Goal: Information Seeking & Learning: Learn about a topic

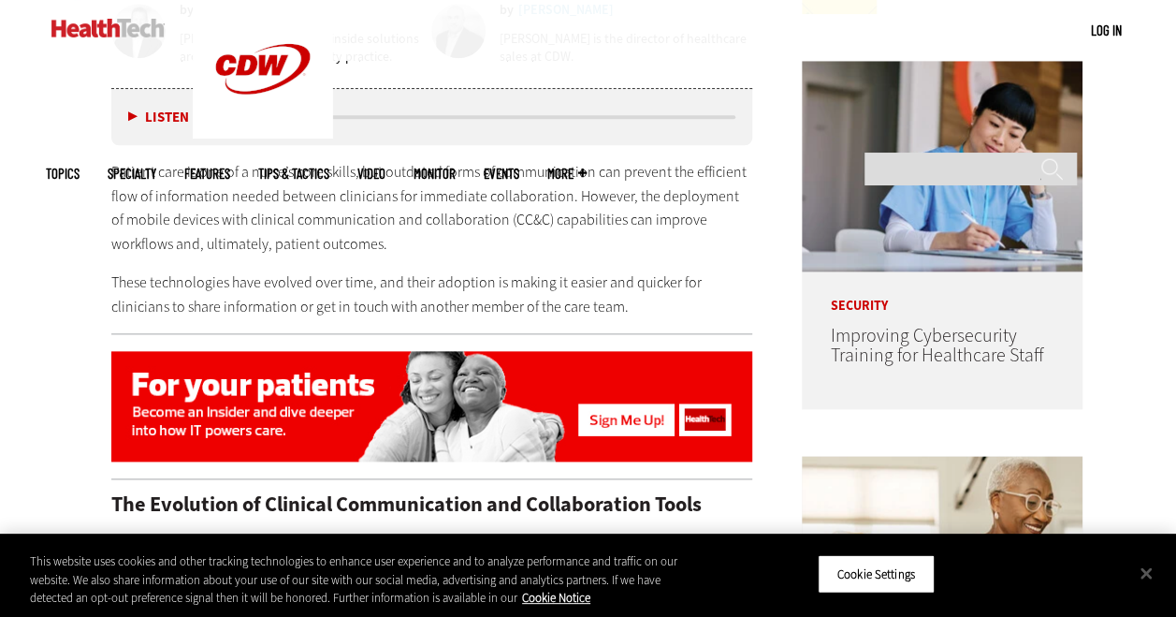
scroll to position [960, 0]
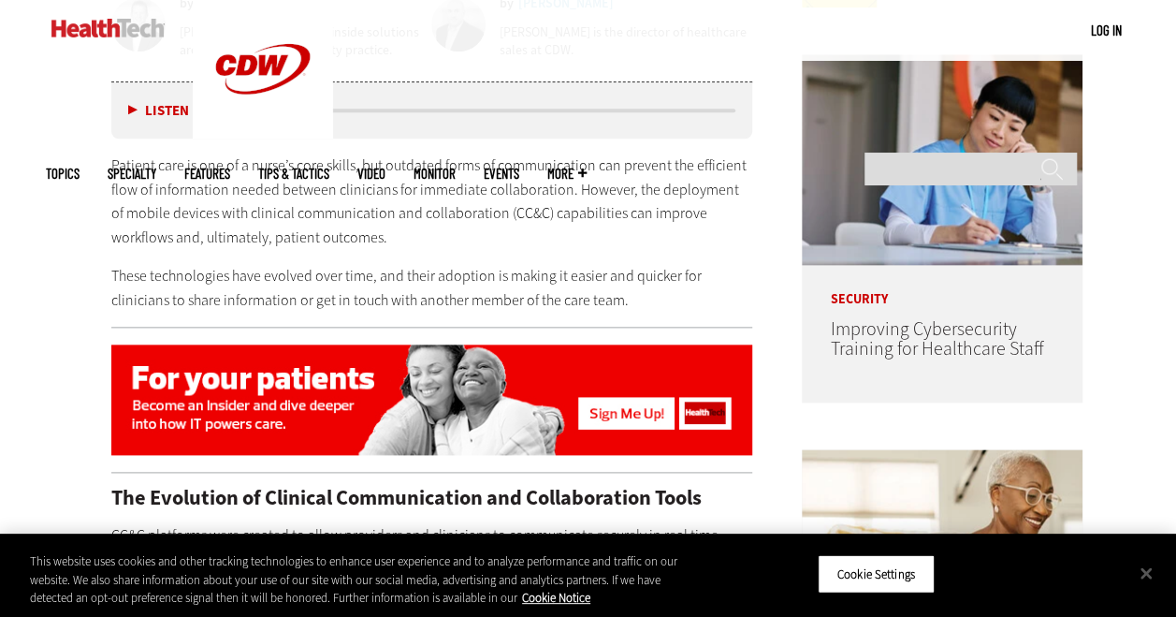
click at [295, 270] on p "These technologies have evolved over time, and their adoption is making it easi…" at bounding box center [432, 288] width 642 height 48
drag, startPoint x: 295, startPoint y: 270, endPoint x: 342, endPoint y: 292, distance: 52.3
click at [342, 292] on p "These technologies have evolved over time, and their adoption is making it easi…" at bounding box center [432, 288] width 642 height 48
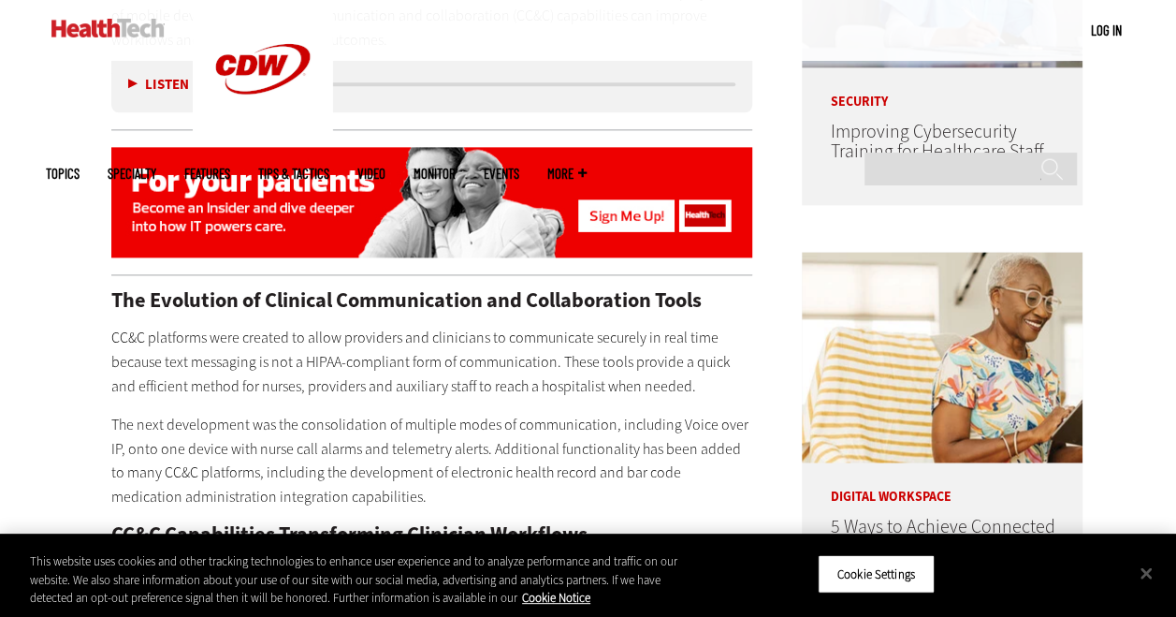
scroll to position [1159, 0]
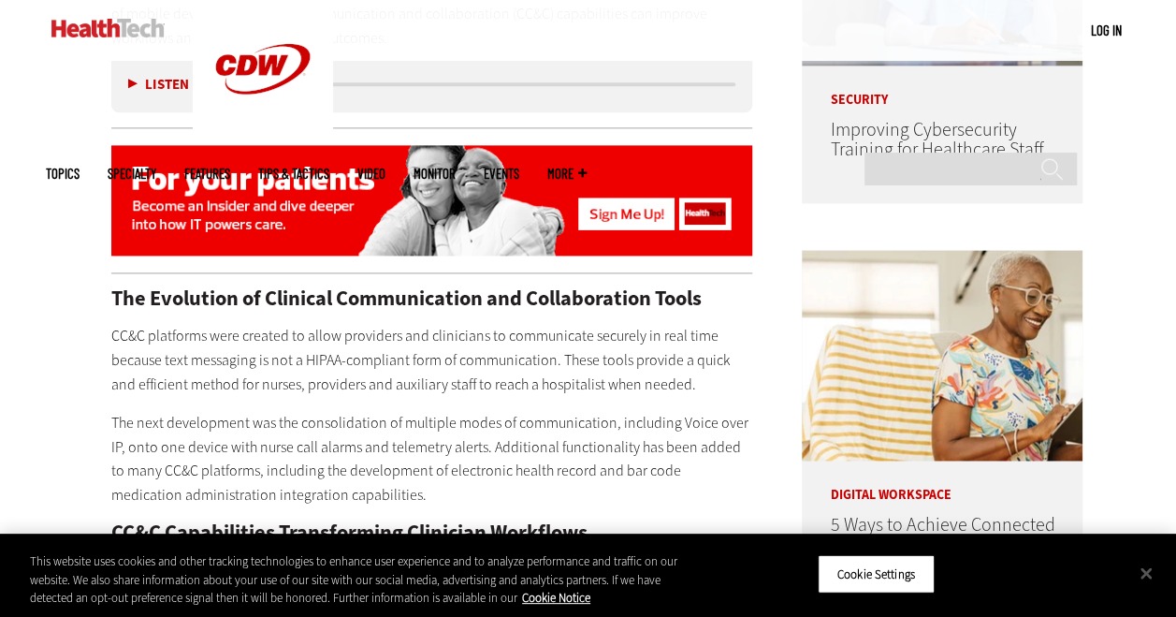
click at [396, 387] on p "CC&C platforms were created to allow providers and clinicians to communicate se…" at bounding box center [432, 360] width 642 height 72
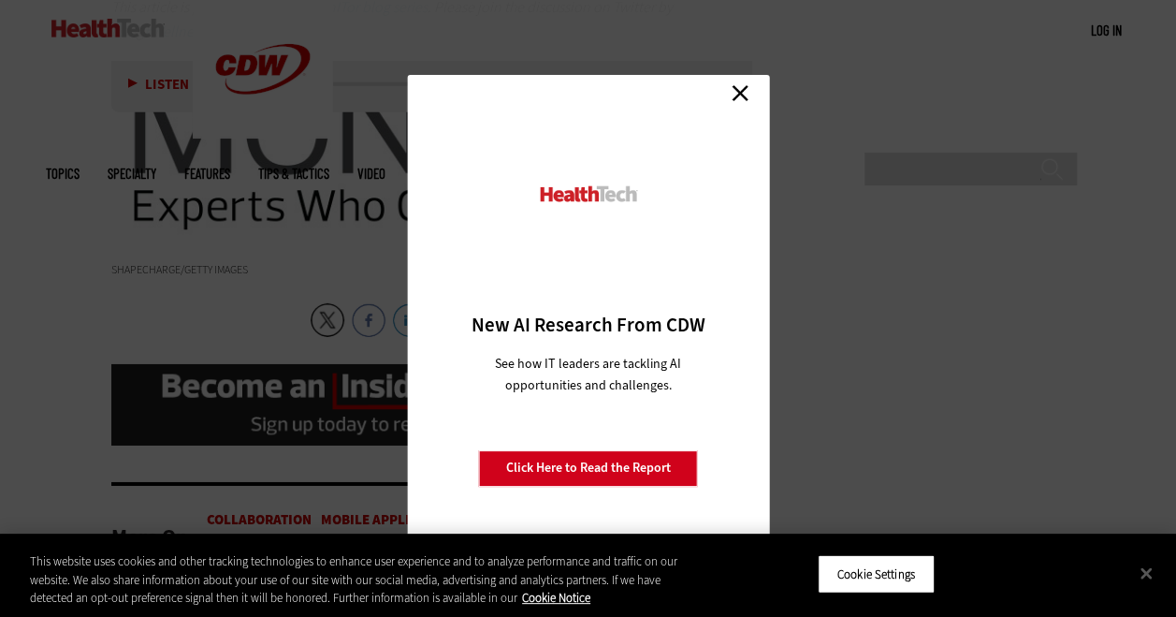
scroll to position [2850, 0]
click at [737, 82] on link "Close" at bounding box center [740, 94] width 28 height 28
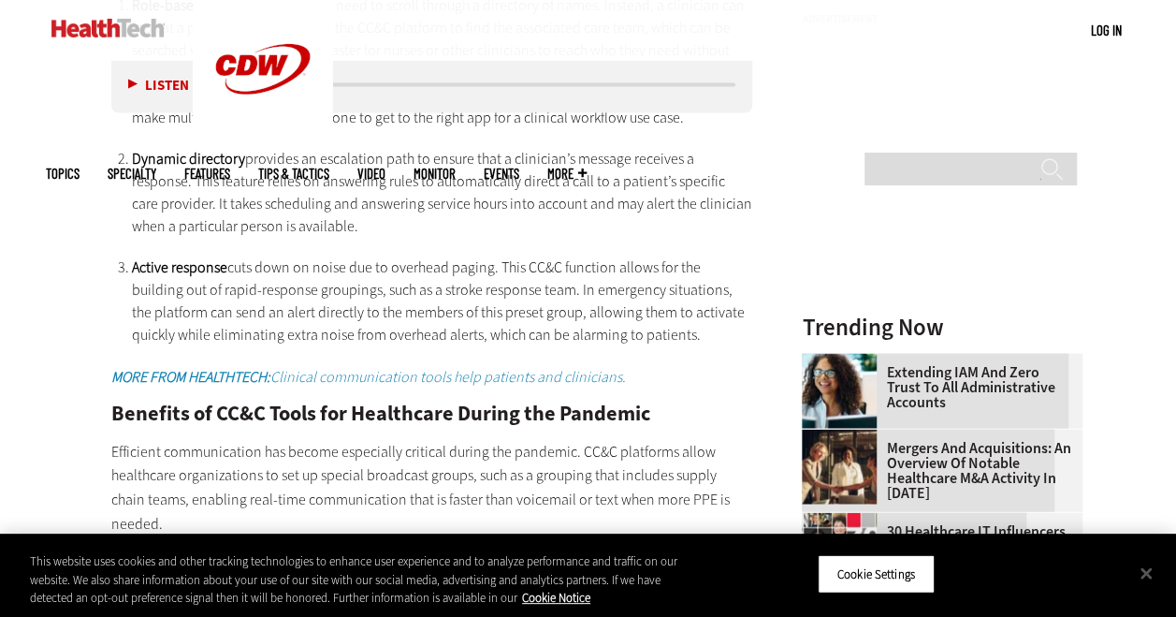
scroll to position [1811, 0]
click at [455, 303] on li "Active response cuts down on noise due to overhead paging. This CC&C function a…" at bounding box center [442, 300] width 621 height 90
drag, startPoint x: 455, startPoint y: 303, endPoint x: 409, endPoint y: 295, distance: 46.6
click at [409, 295] on li "Active response cuts down on noise due to overhead paging. This CC&C function a…" at bounding box center [442, 300] width 621 height 90
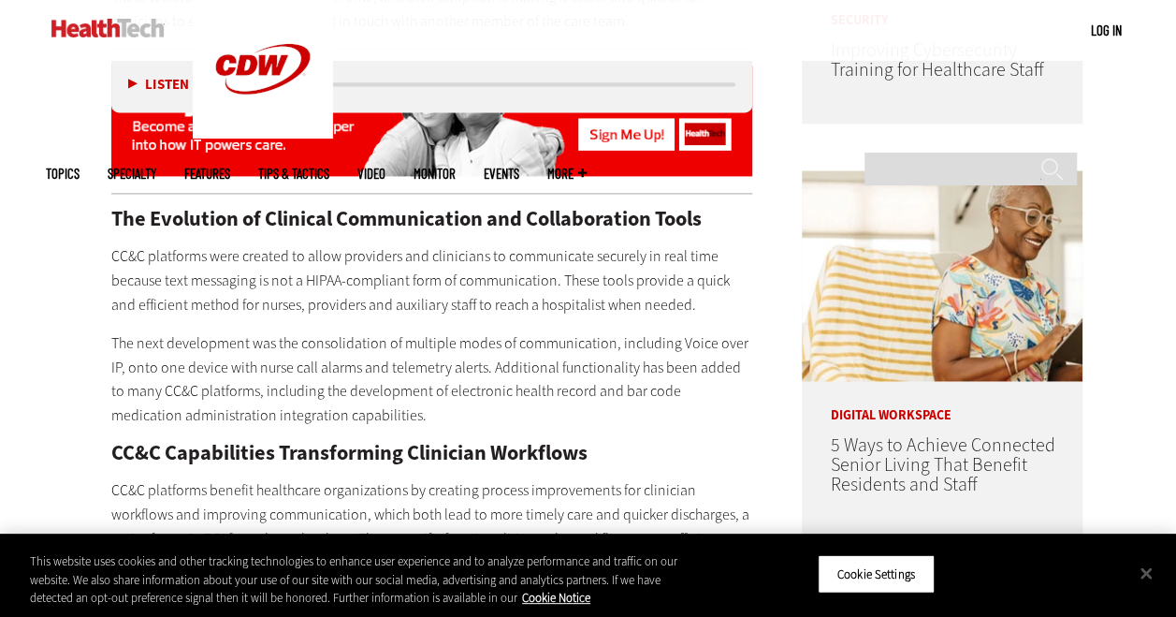
scroll to position [1237, 0]
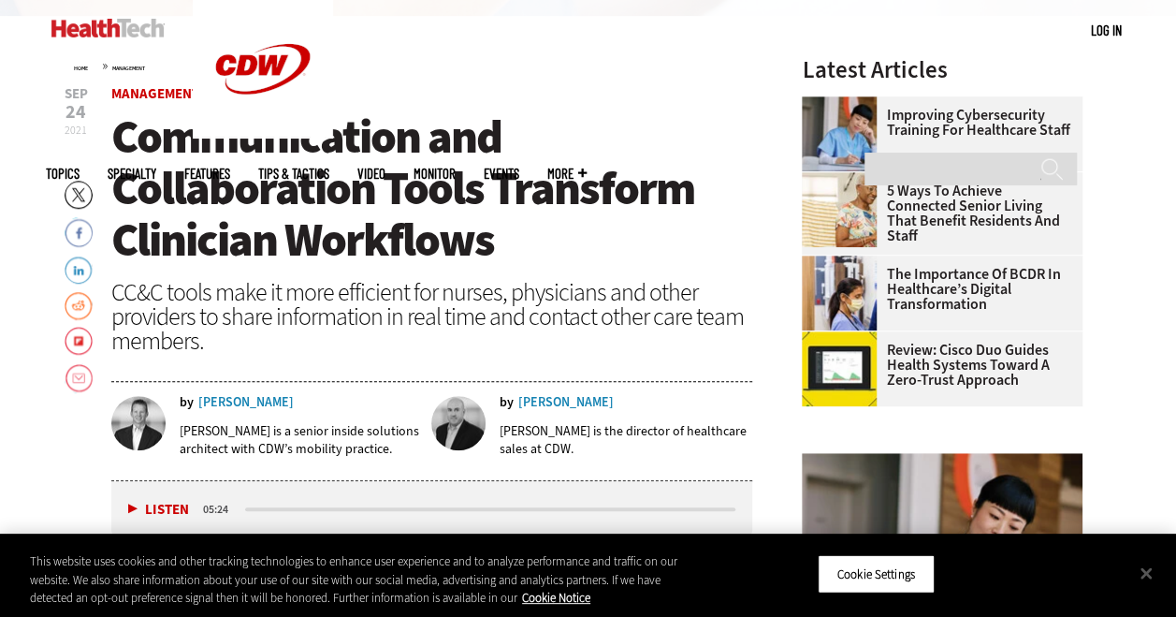
scroll to position [563, 0]
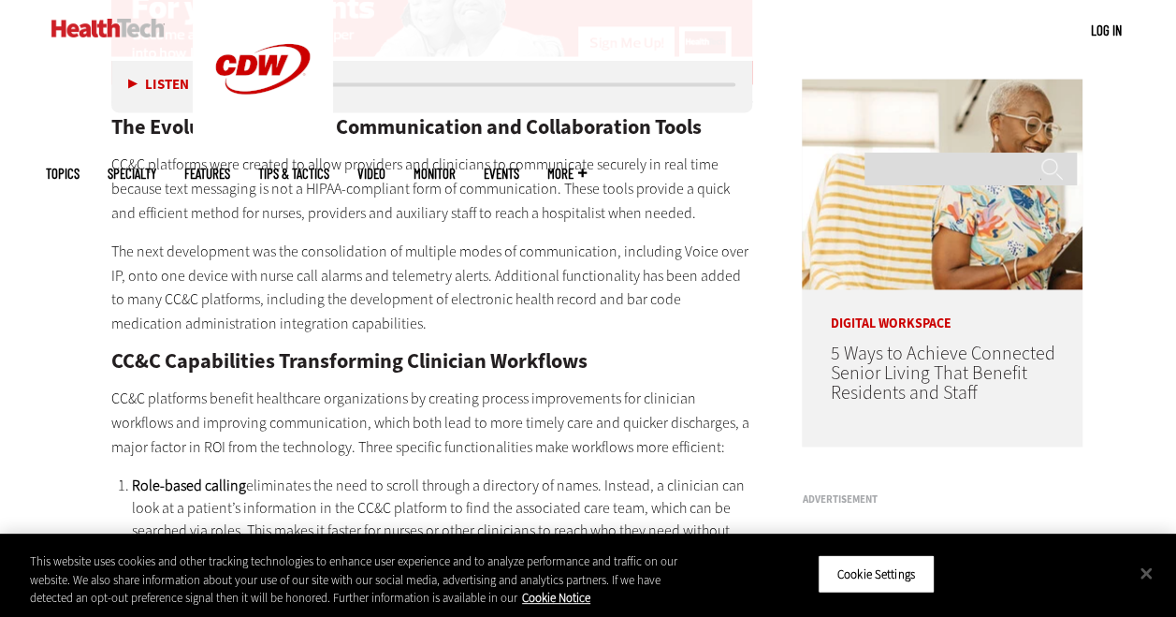
scroll to position [1329, 0]
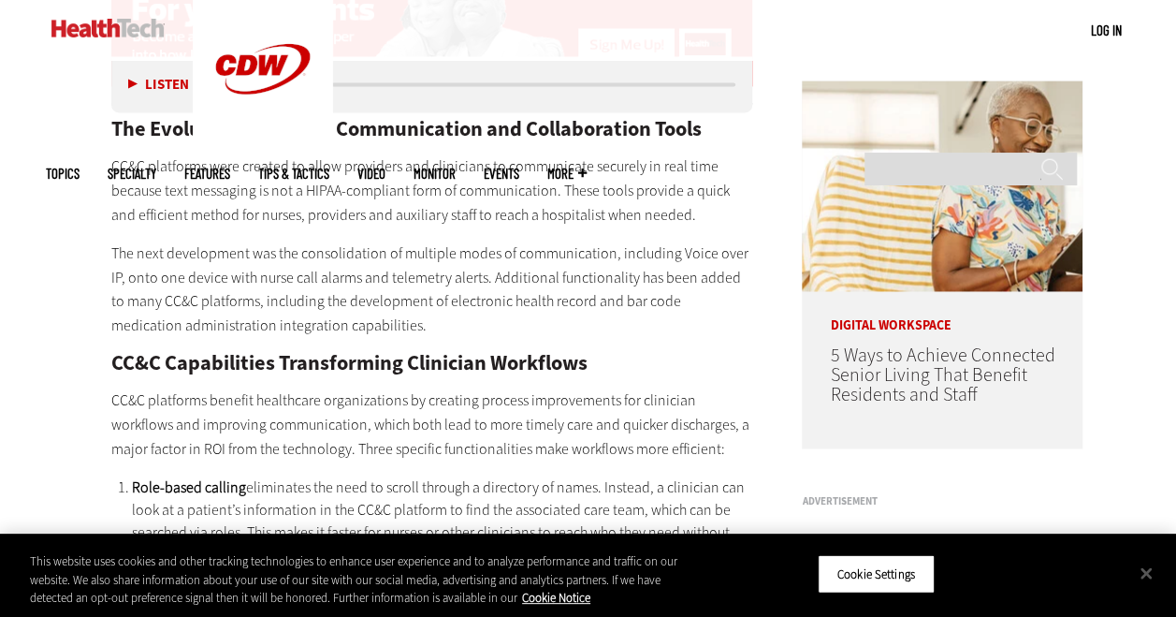
drag, startPoint x: 841, startPoint y: 630, endPoint x: 651, endPoint y: 269, distance: 407.2
click at [651, 269] on p "The next development was the consolidation of multiple modes of communication, …" at bounding box center [432, 288] width 642 height 95
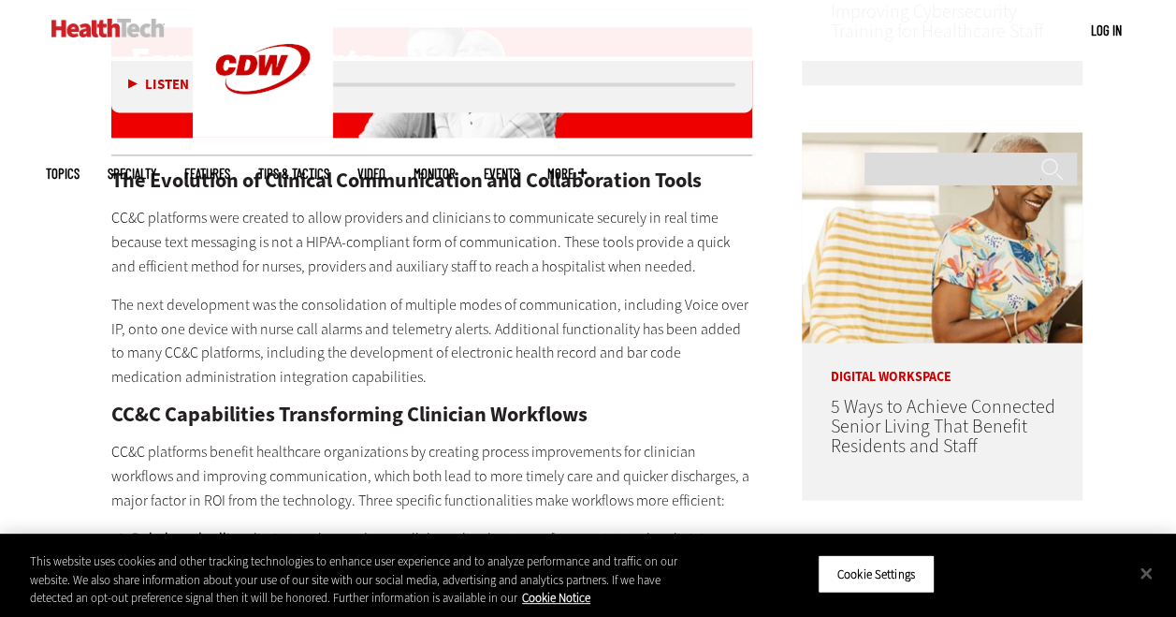
scroll to position [1283, 0]
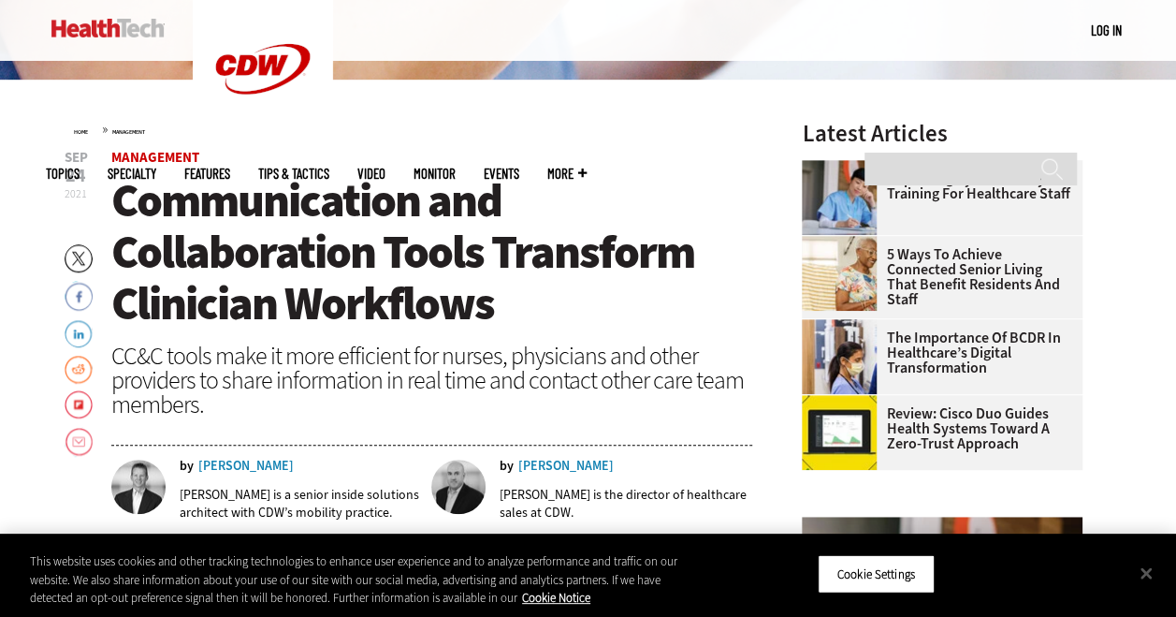
scroll to position [499, 0]
